Goal: Task Accomplishment & Management: Manage account settings

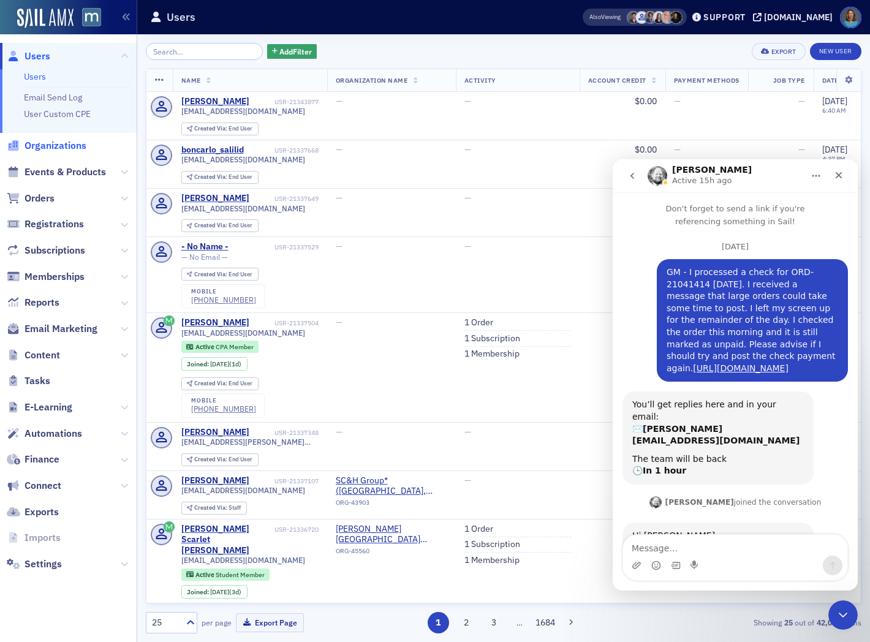
scroll to position [1, 0]
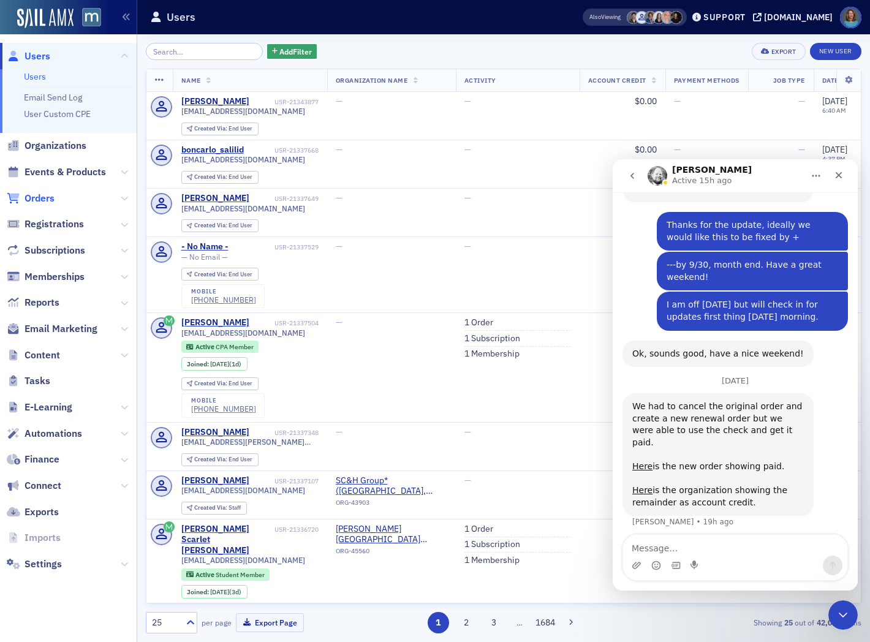
click at [39, 197] on span "Orders" at bounding box center [40, 198] width 30 height 13
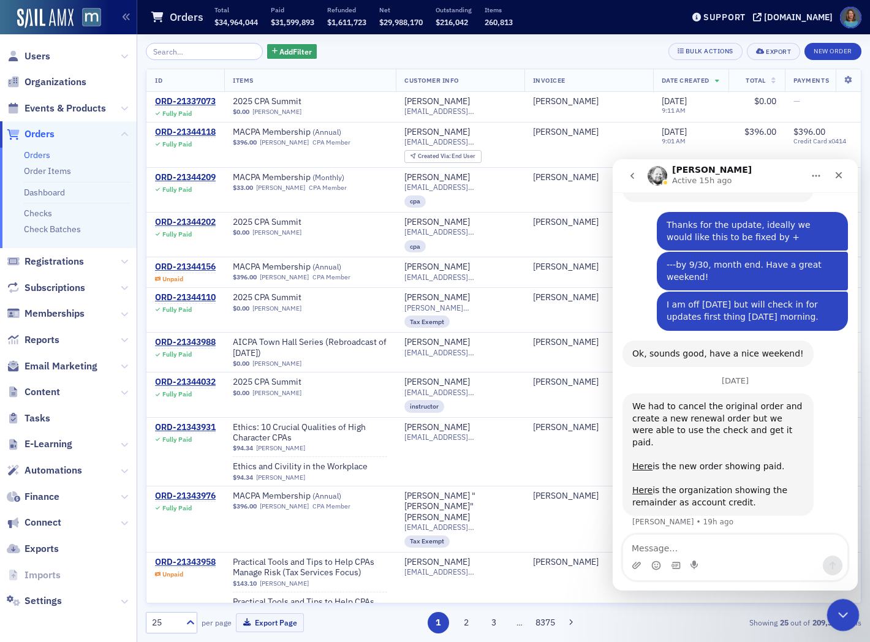
drag, startPoint x: 833, startPoint y: 610, endPoint x: 1563, endPoint y: 1134, distance: 897.9
click at [831, 610] on div "Close Intercom Messenger" at bounding box center [841, 613] width 29 height 29
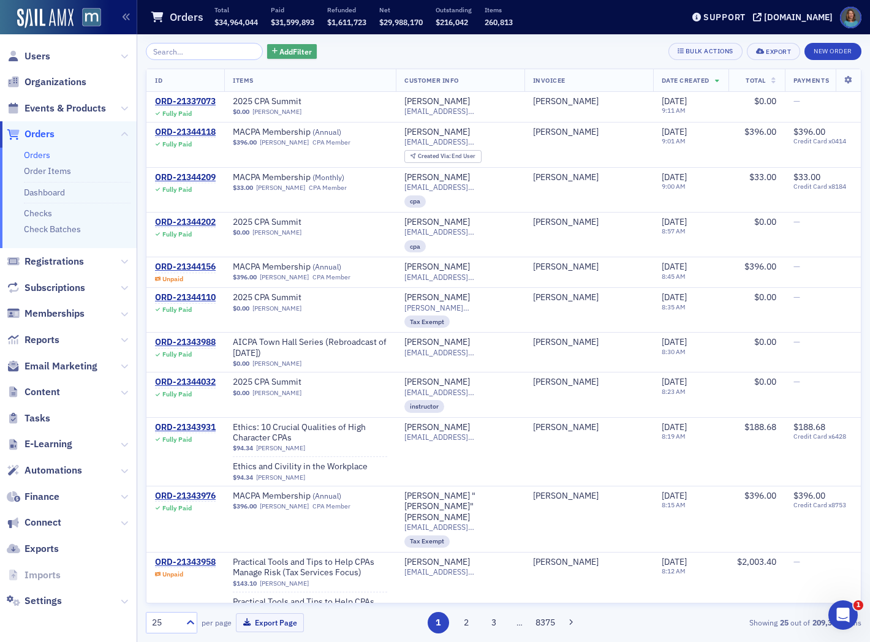
scroll to position [874, 0]
drag, startPoint x: 193, startPoint y: 50, endPoint x: 215, endPoint y: 49, distance: 22.1
click at [195, 50] on input "search" at bounding box center [204, 51] width 117 height 17
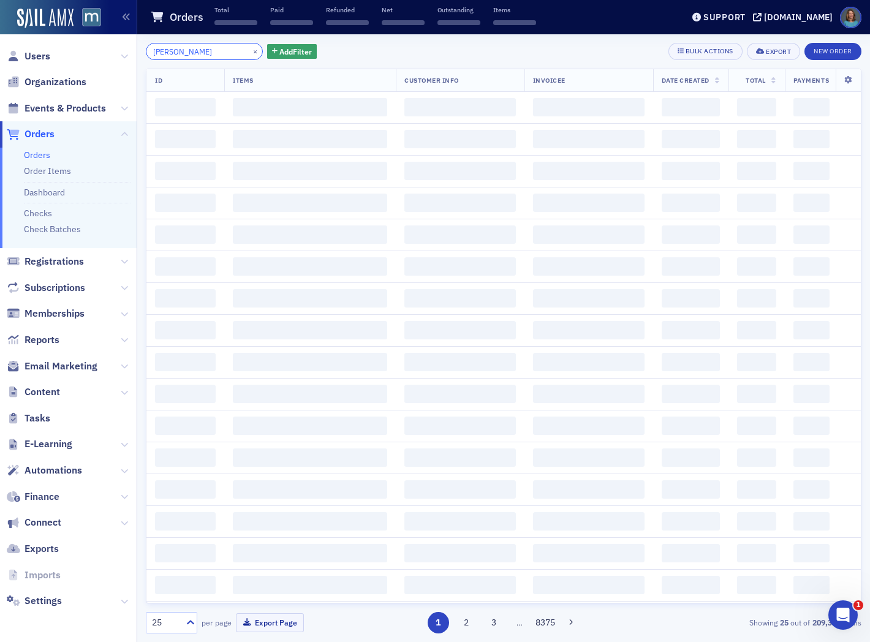
type input "[PERSON_NAME]"
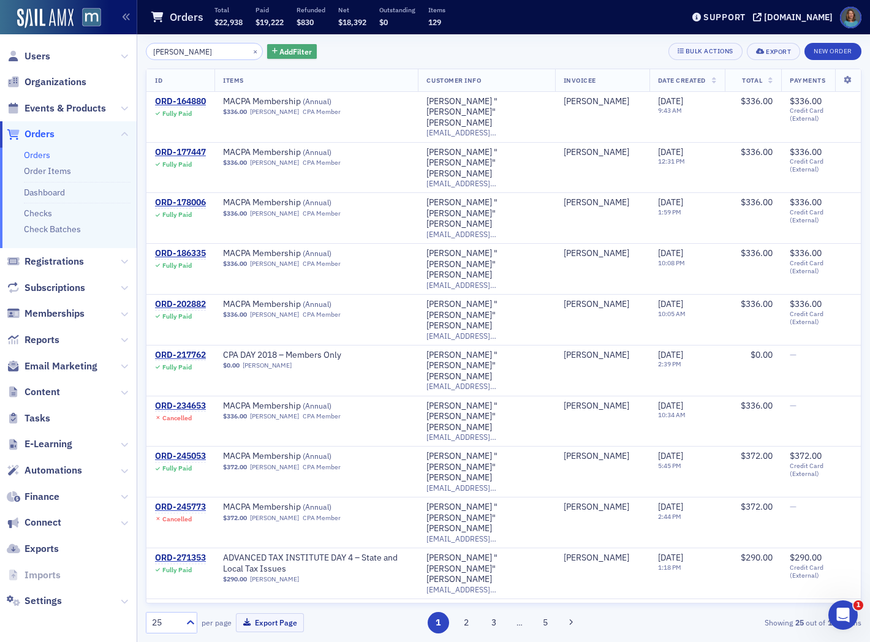
click at [280, 50] on span "Add Filter" at bounding box center [295, 51] width 32 height 11
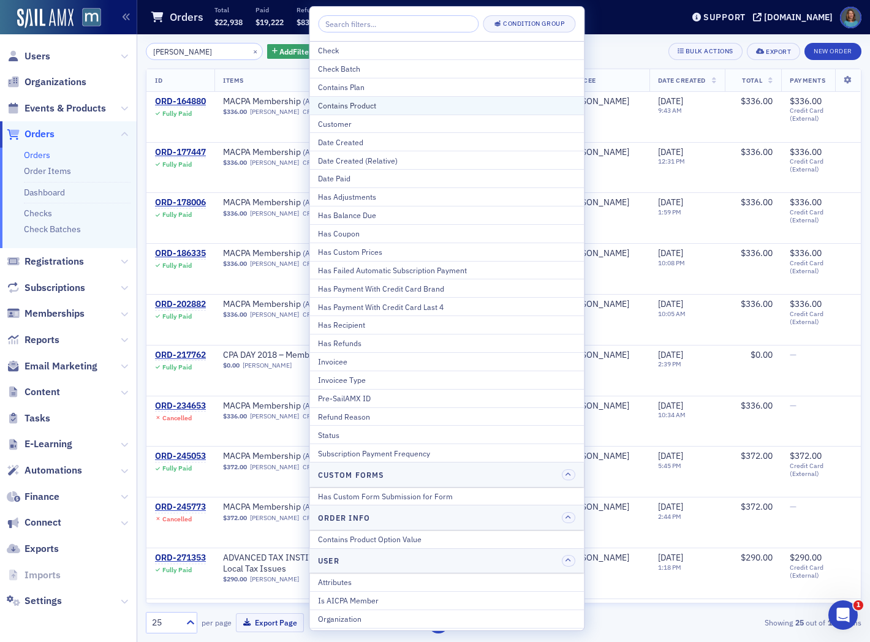
click at [358, 105] on div "Contains Product" at bounding box center [446, 105] width 257 height 11
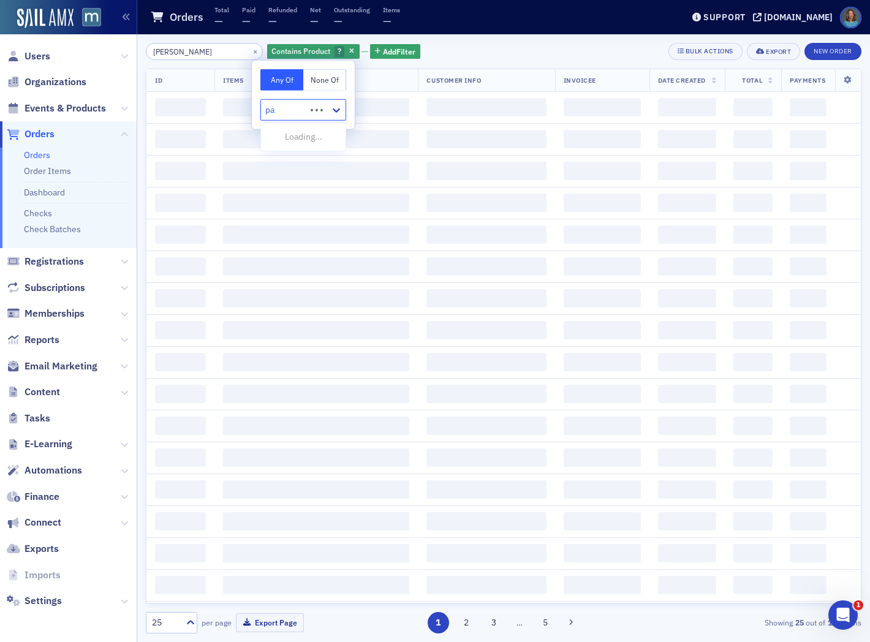
type input "pac"
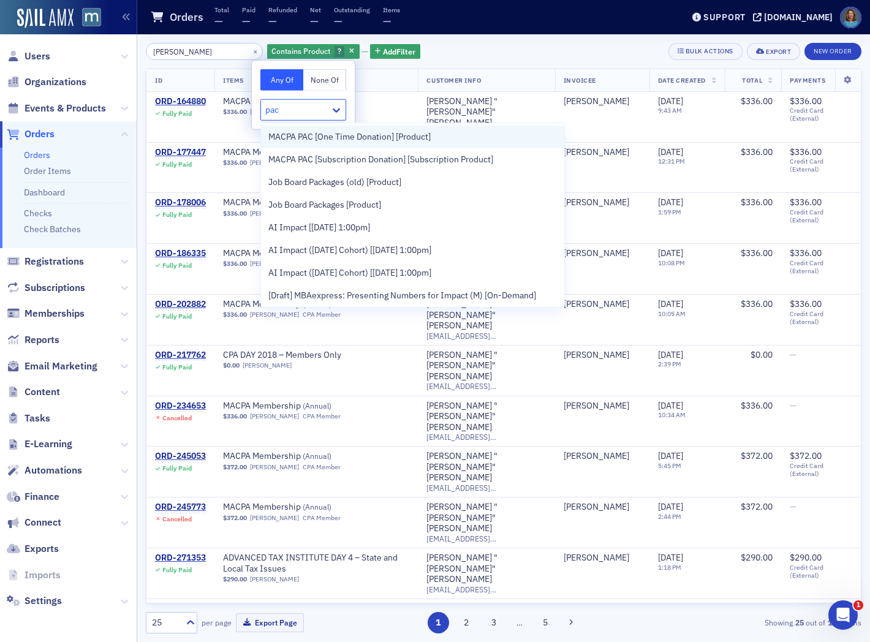
click at [316, 135] on span "MACPA PAC [One Time Donation] [Product]" at bounding box center [349, 137] width 162 height 13
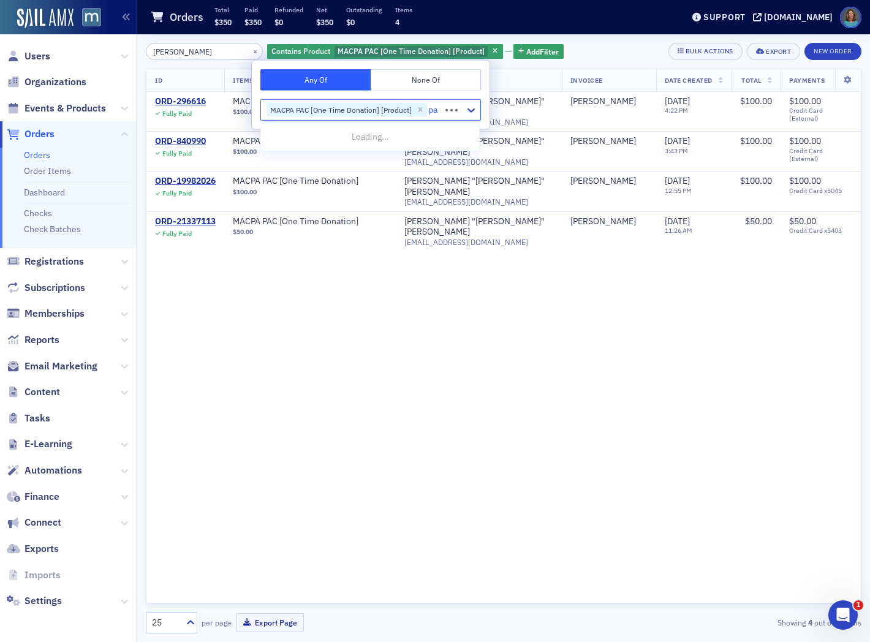
type input "pac"
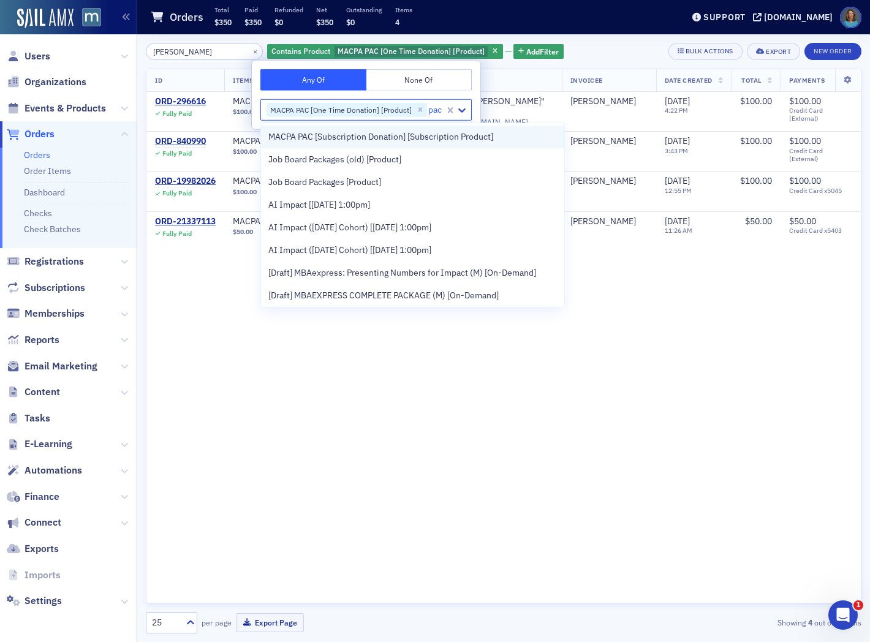
click at [357, 138] on span "MACPA PAC [Subscription Donation] [Subscription Product]" at bounding box center [380, 137] width 225 height 13
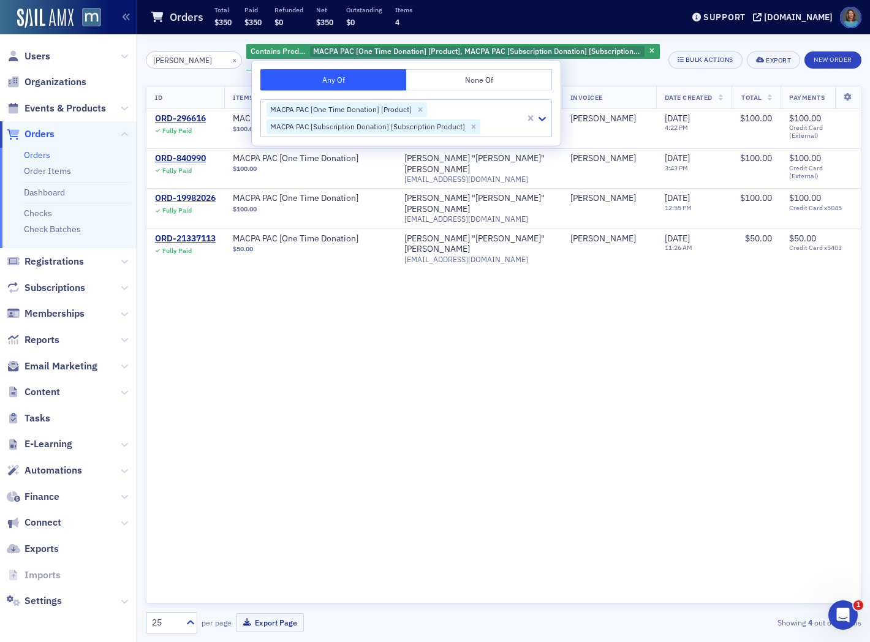
click at [476, 354] on div "ID Items Customer Info Invoicee Date Created Total Payments ORD-296616 Fully Pa…" at bounding box center [504, 345] width 716 height 518
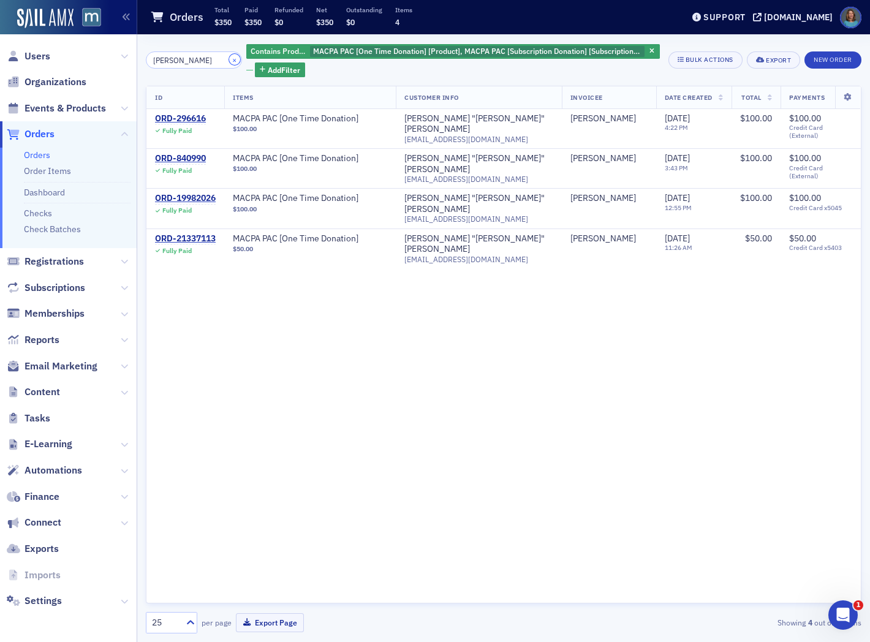
click at [229, 60] on button "×" at bounding box center [234, 59] width 11 height 11
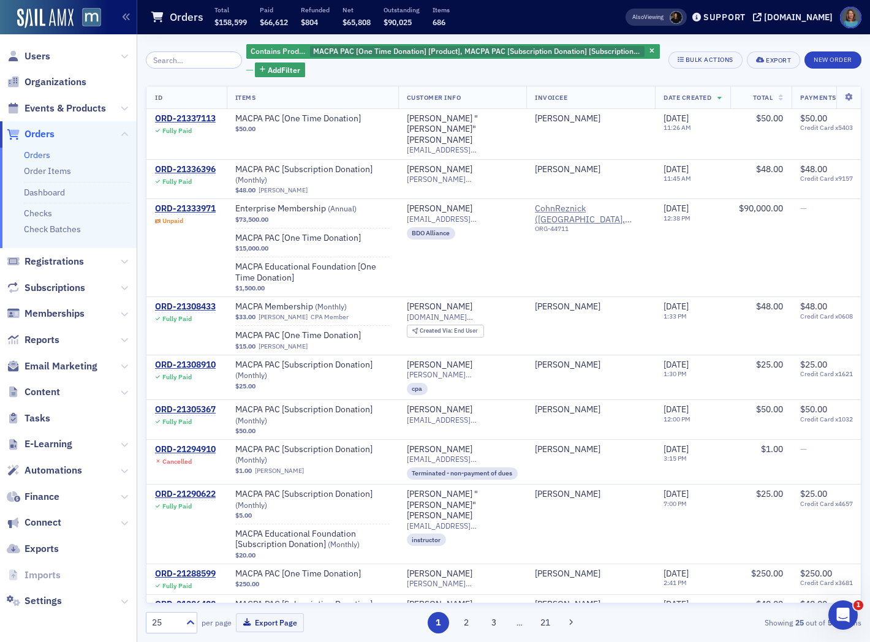
scroll to position [874, 0]
click at [57, 230] on link "Check Batches" at bounding box center [52, 229] width 57 height 11
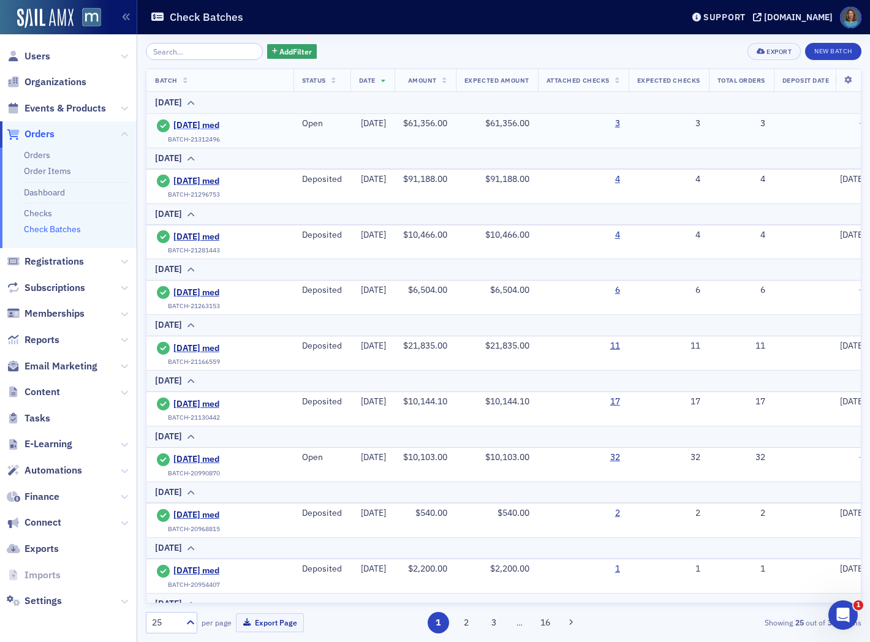
click at [224, 125] on span "[DATE] med" at bounding box center [229, 125] width 112 height 11
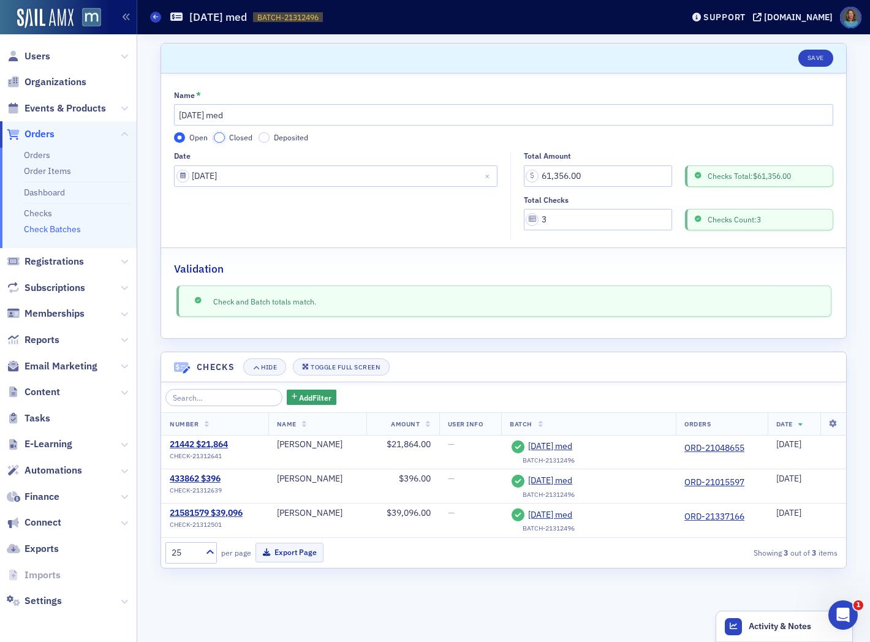
click at [217, 138] on input "Closed" at bounding box center [219, 137] width 11 height 11
click at [266, 137] on input "Deposited" at bounding box center [264, 137] width 11 height 11
click at [255, 218] on input "Deposit Date" at bounding box center [336, 219] width 324 height 21
select select "8"
select select "2025"
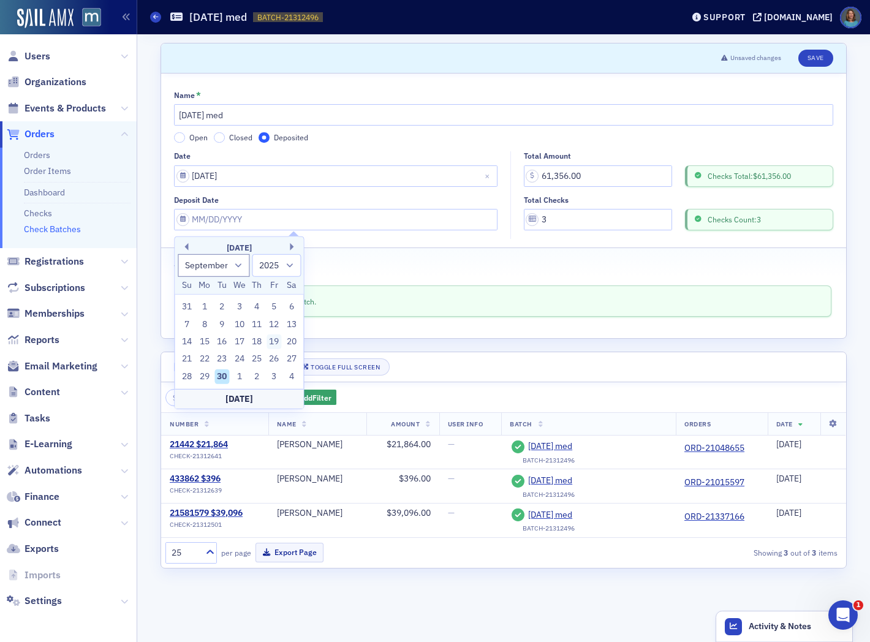
click at [275, 345] on div "19" at bounding box center [274, 342] width 15 height 15
type input "[DATE]"
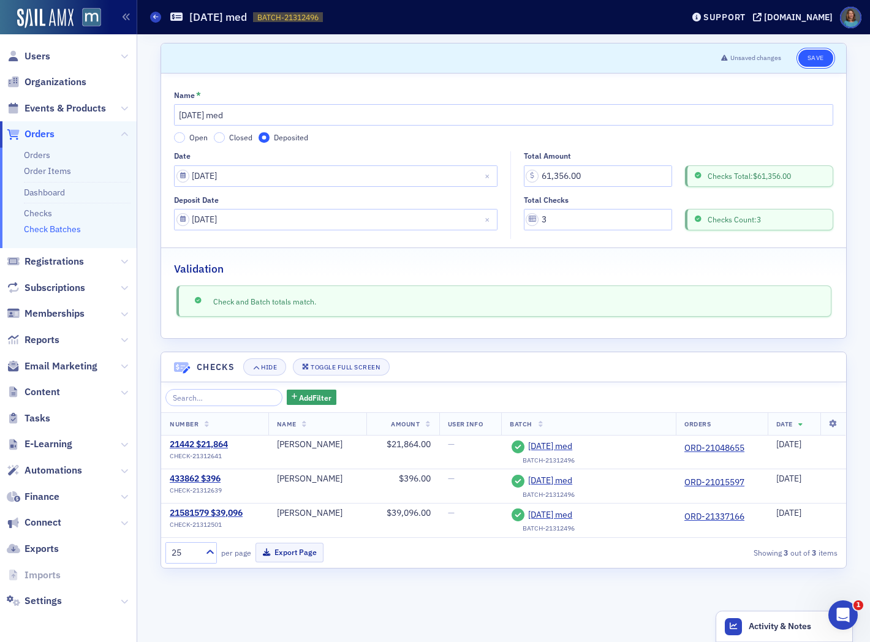
click at [809, 58] on button "Save" at bounding box center [815, 58] width 35 height 17
click at [61, 230] on link "Check Batches" at bounding box center [52, 229] width 57 height 11
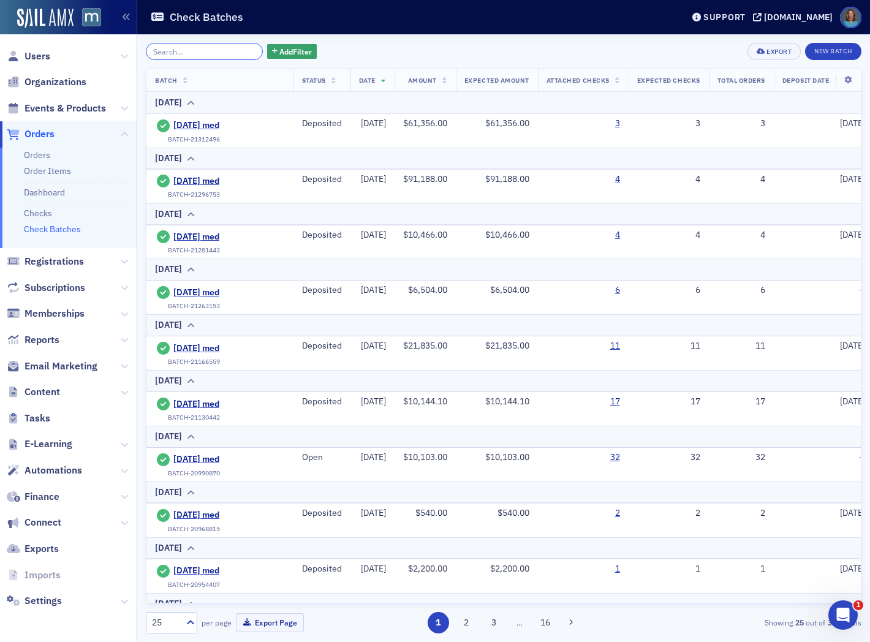
scroll to position [874, 0]
